Goal: Information Seeking & Learning: Learn about a topic

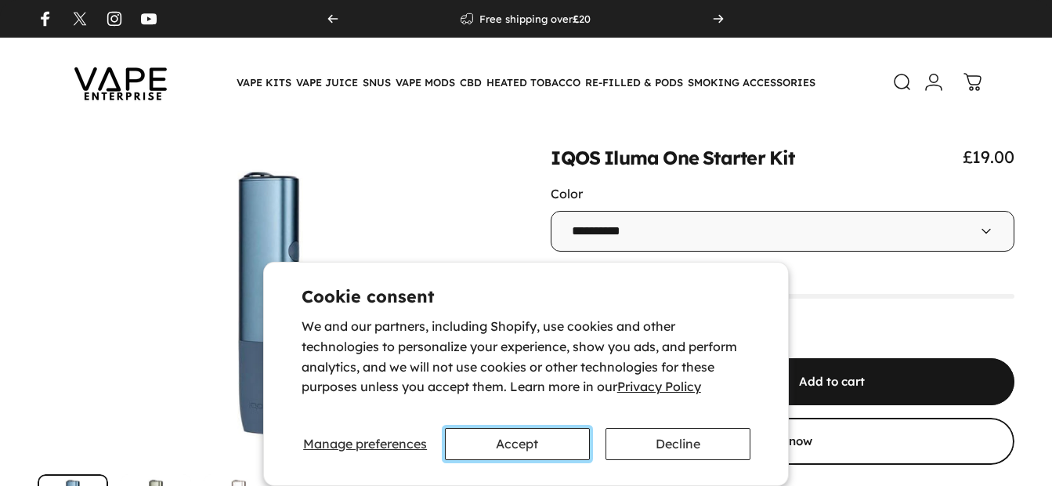
click at [546, 443] on button "Accept" at bounding box center [517, 444] width 145 height 32
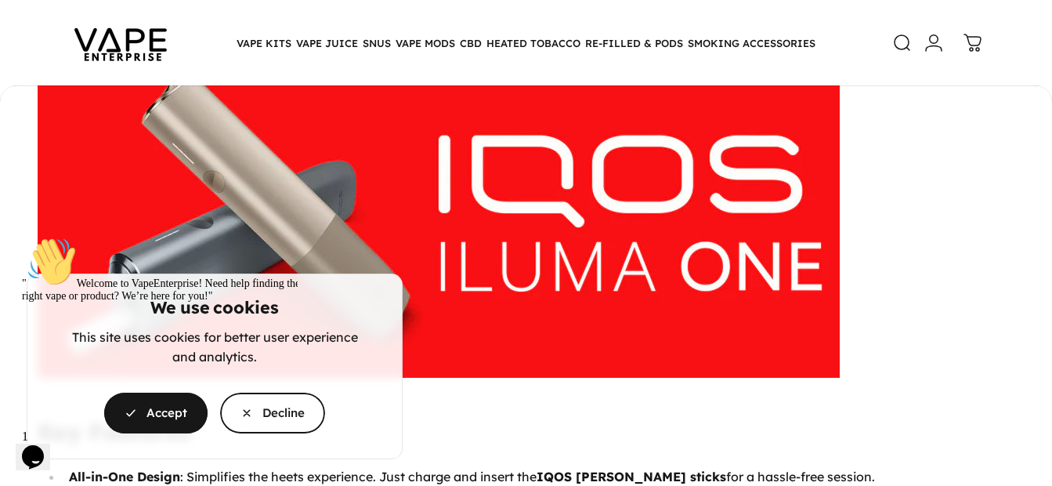
scroll to position [1014, 0]
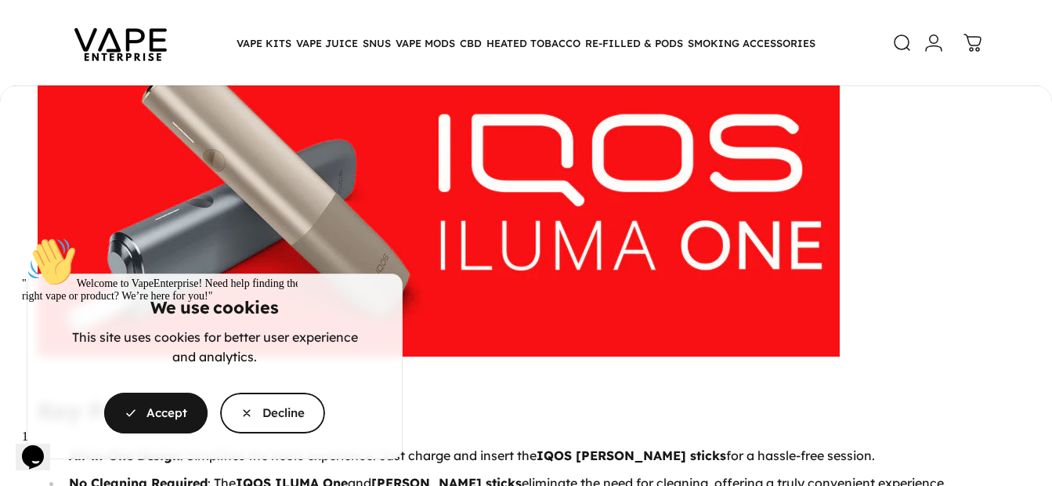
click at [172, 409] on div "" Welcome to VapeEnterprise! Need help finding the right vape or product? We’re…" at bounding box center [156, 323] width 269 height 172
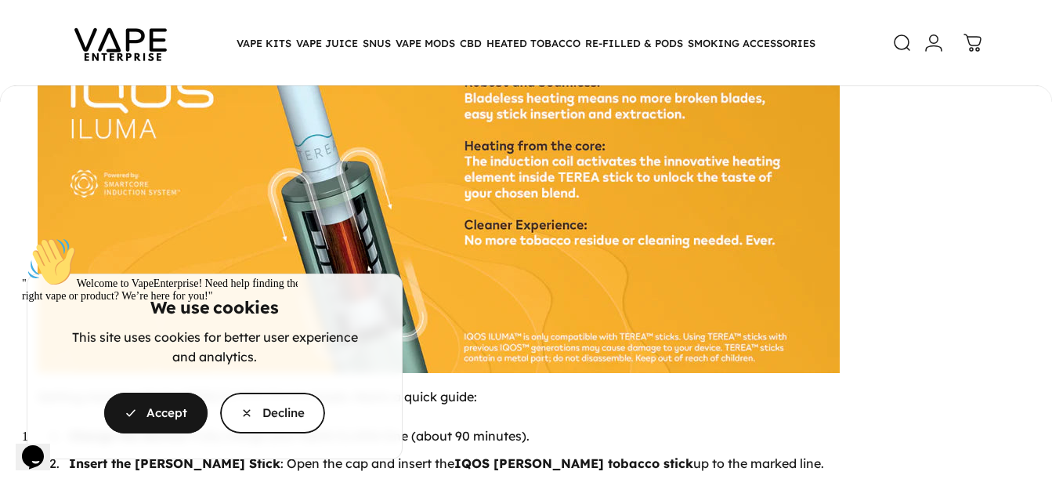
scroll to position [2425, 0]
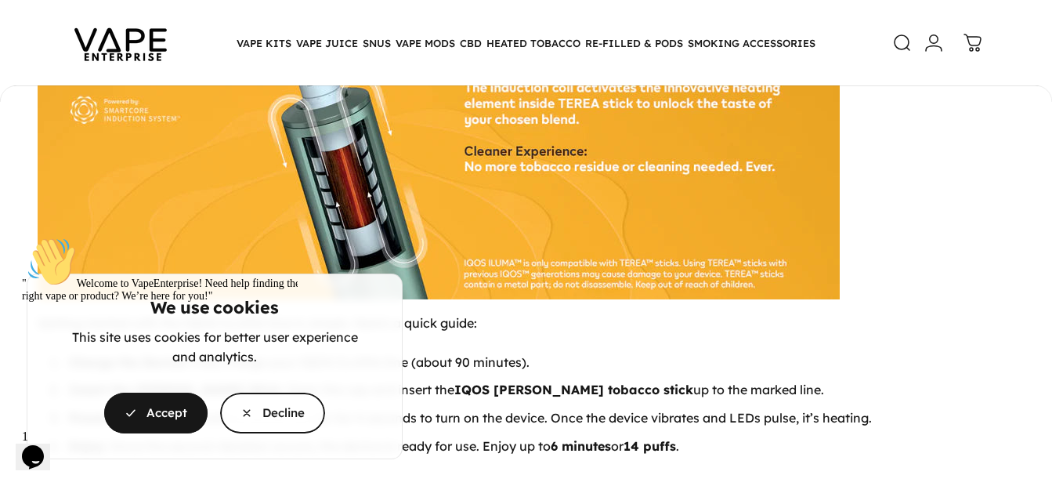
click at [133, 409] on div "" Welcome to VapeEnterprise! Need help finding the right vape or product? We’re…" at bounding box center [156, 323] width 269 height 172
click at [172, 392] on span "button" at bounding box center [155, 350] width 155 height 81
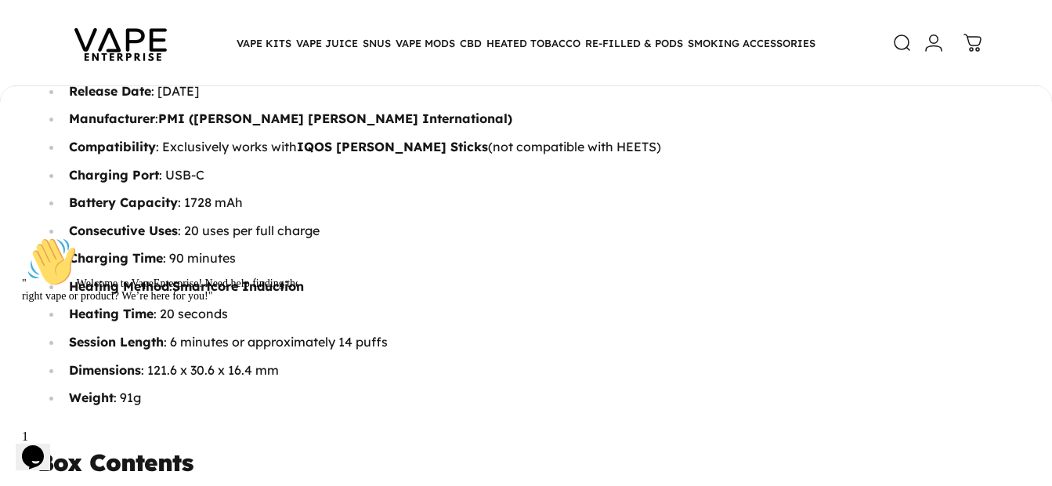
scroll to position [1641, 0]
